Goal: Task Accomplishment & Management: Use online tool/utility

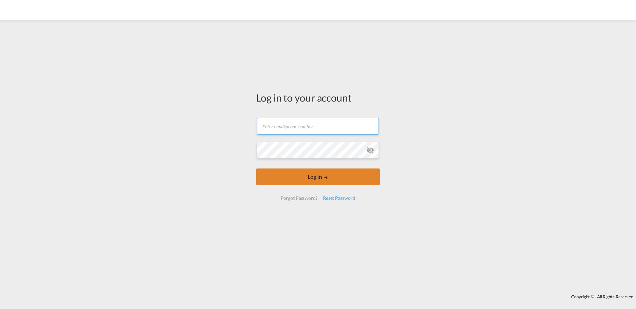
type input "[PERSON_NAME][EMAIL_ADDRESS][DOMAIN_NAME]"
click at [321, 180] on button "Log In" at bounding box center [318, 176] width 124 height 17
